Goal: Find contact information: Find contact information

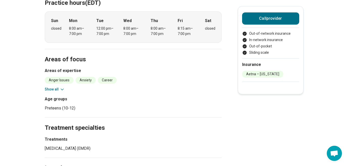
scroll to position [147, 0]
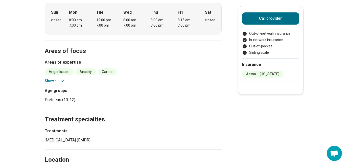
click at [56, 82] on button "Show all" at bounding box center [55, 80] width 20 height 5
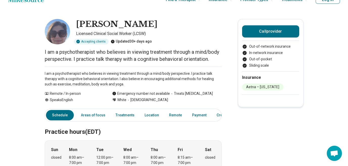
scroll to position [11, 0]
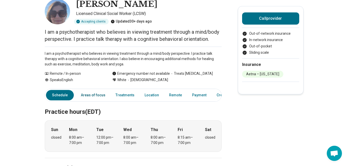
click at [94, 93] on link "Areas of focus" at bounding box center [93, 95] width 31 height 10
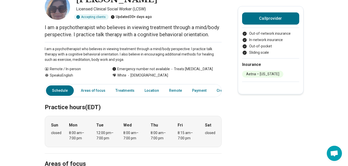
scroll to position [35, 0]
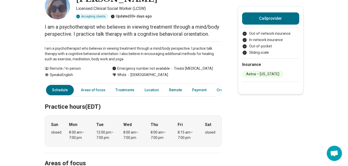
click at [174, 91] on link "Remote" at bounding box center [175, 90] width 19 height 10
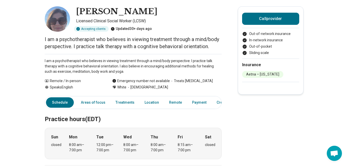
scroll to position [20, 0]
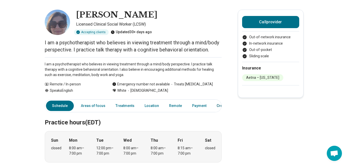
click at [216, 106] on link "Credentials" at bounding box center [228, 105] width 28 height 10
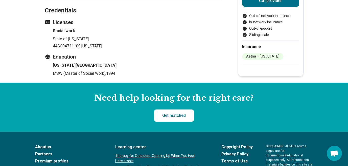
scroll to position [35, 0]
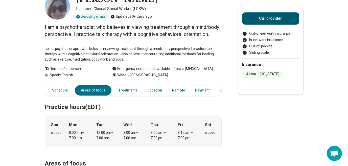
click at [290, 17] on button "Call provider" at bounding box center [270, 18] width 57 height 12
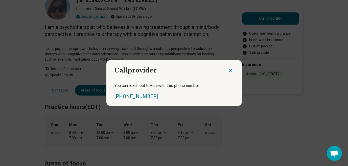
click at [313, 52] on div "Call provider You can reach out to Perri with this phone number (201) 951-6336" at bounding box center [174, 83] width 348 height 166
